Goal: Task Accomplishment & Management: Manage account settings

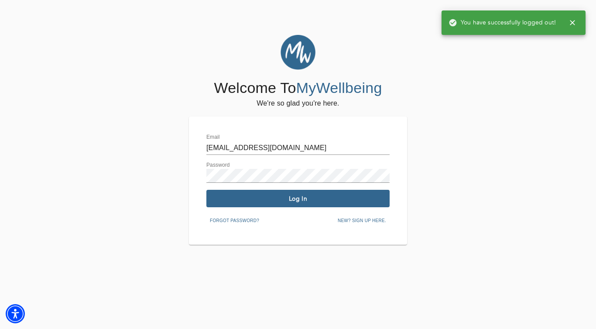
click at [295, 200] on span "Log In" at bounding box center [298, 199] width 176 height 8
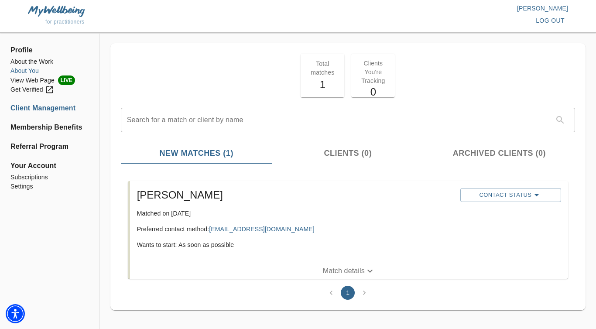
click at [31, 72] on li "About You" at bounding box center [49, 70] width 79 height 9
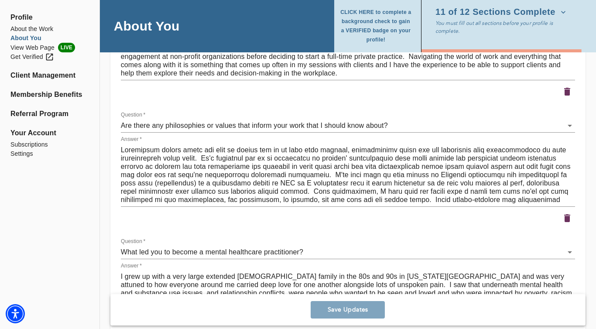
scroll to position [1399, 0]
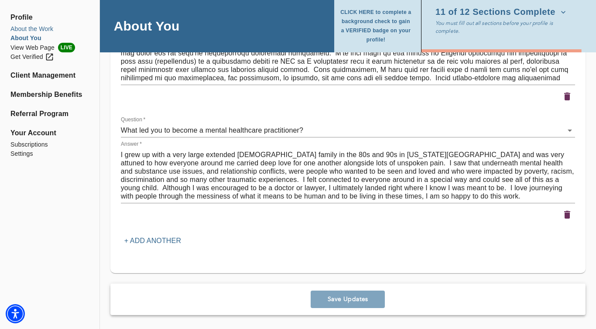
click at [31, 29] on li "About the Work" at bounding box center [49, 28] width 79 height 9
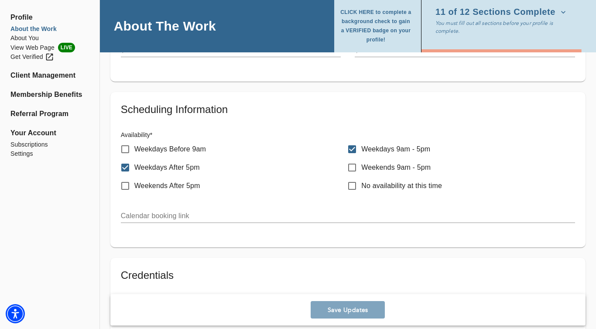
scroll to position [404, 0]
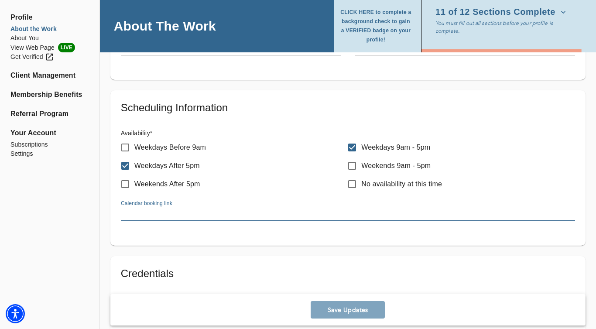
click at [214, 211] on input "text" at bounding box center [348, 214] width 454 height 14
paste input "[URL][DOMAIN_NAME]"
type input "[URL][DOMAIN_NAME]"
click at [337, 311] on span "Save Updates" at bounding box center [347, 310] width 67 height 8
